Goal: Find specific page/section: Find specific page/section

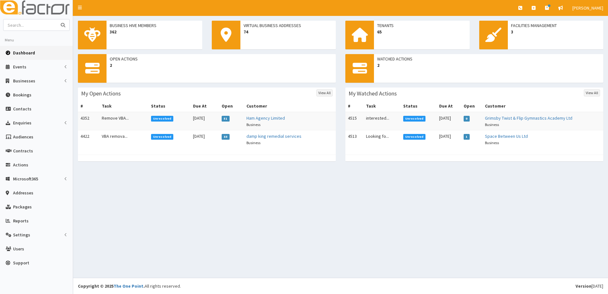
click at [26, 29] on input "text" at bounding box center [29, 24] width 53 height 11
type input "ciono"
click at [57, 19] on button "submit" at bounding box center [63, 24] width 13 height 11
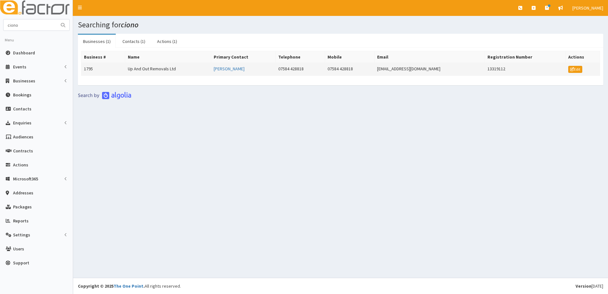
click at [85, 68] on td "1795" at bounding box center [103, 69] width 44 height 13
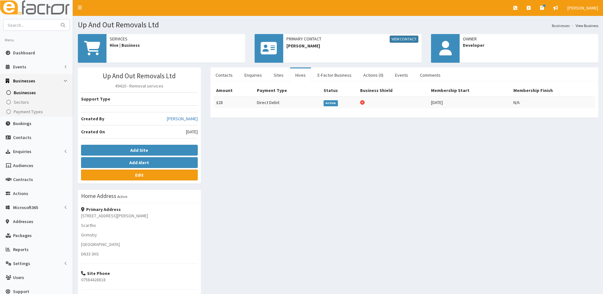
click at [410, 39] on link "View Contact" at bounding box center [404, 39] width 29 height 7
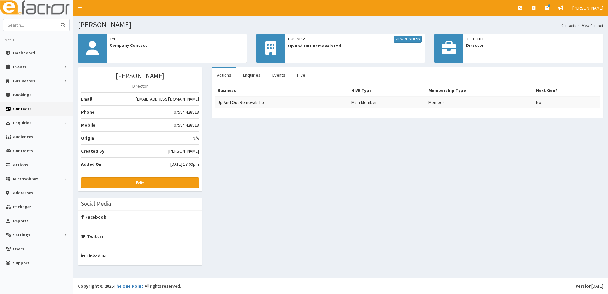
click at [21, 28] on input "text" at bounding box center [29, 24] width 53 height 11
click at [24, 27] on input "text" at bounding box center [29, 24] width 53 height 11
type input "lewis roofing"
click at [57, 19] on button "submit" at bounding box center [63, 24] width 13 height 11
